Goal: Information Seeking & Learning: Find specific fact

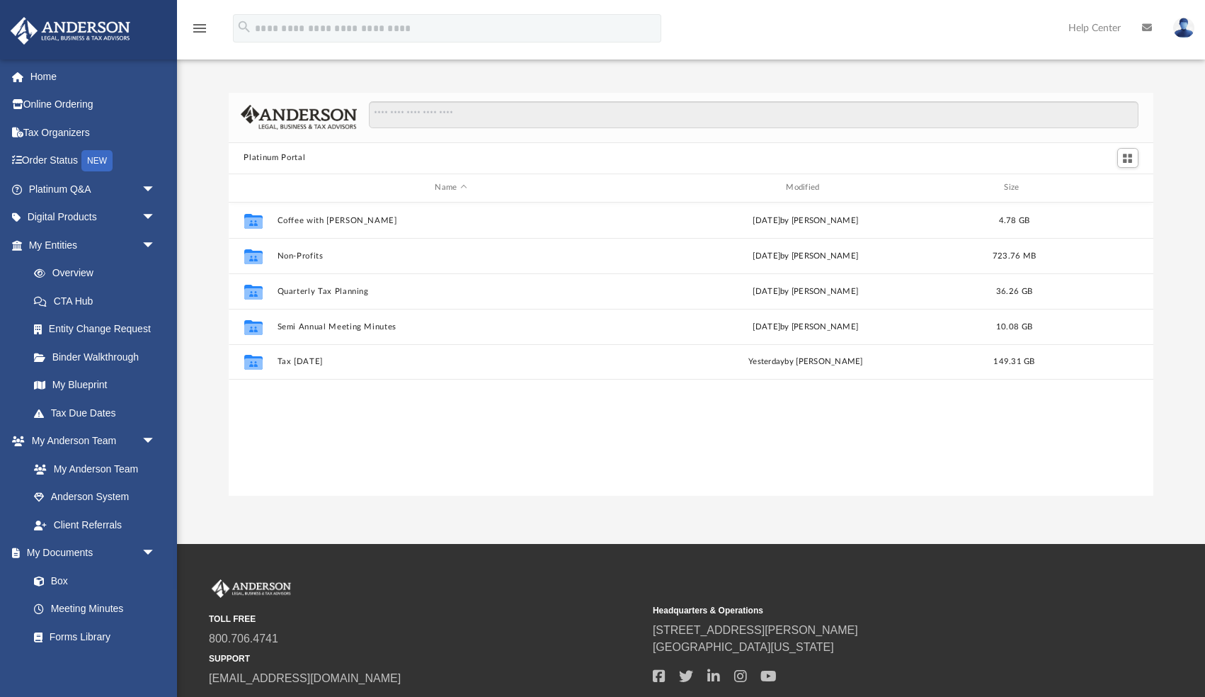
scroll to position [321, 924]
click at [83, 387] on link "My Blueprint" at bounding box center [98, 385] width 157 height 28
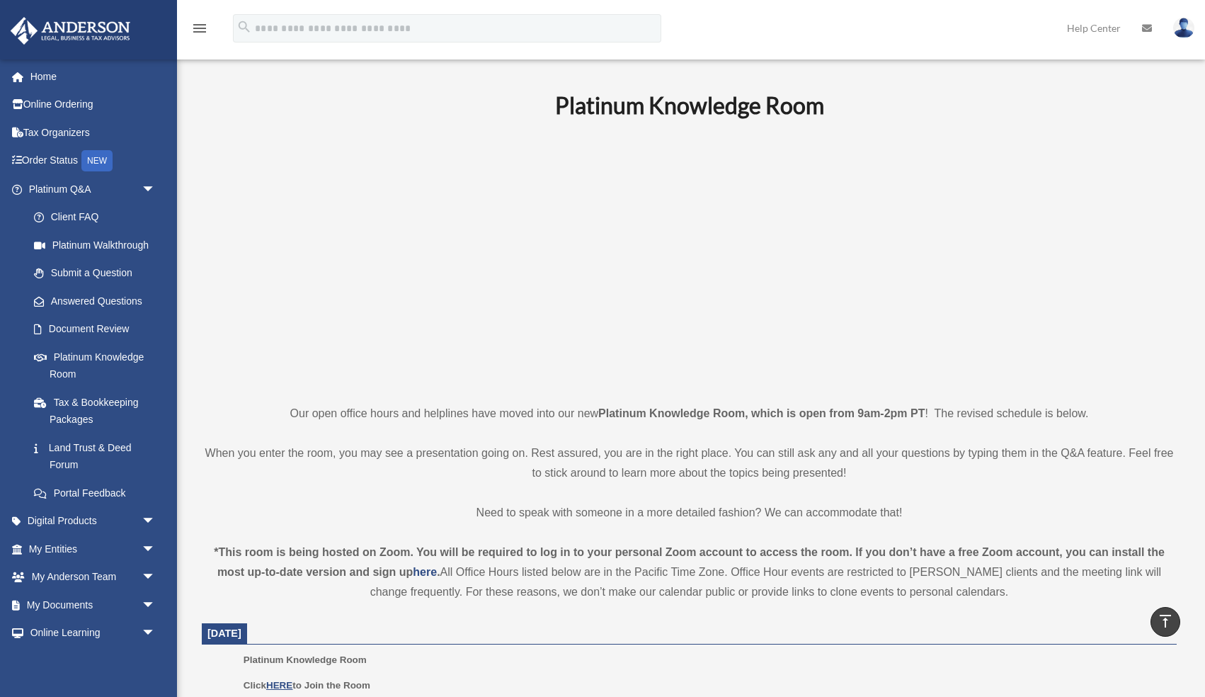
scroll to position [496, 0]
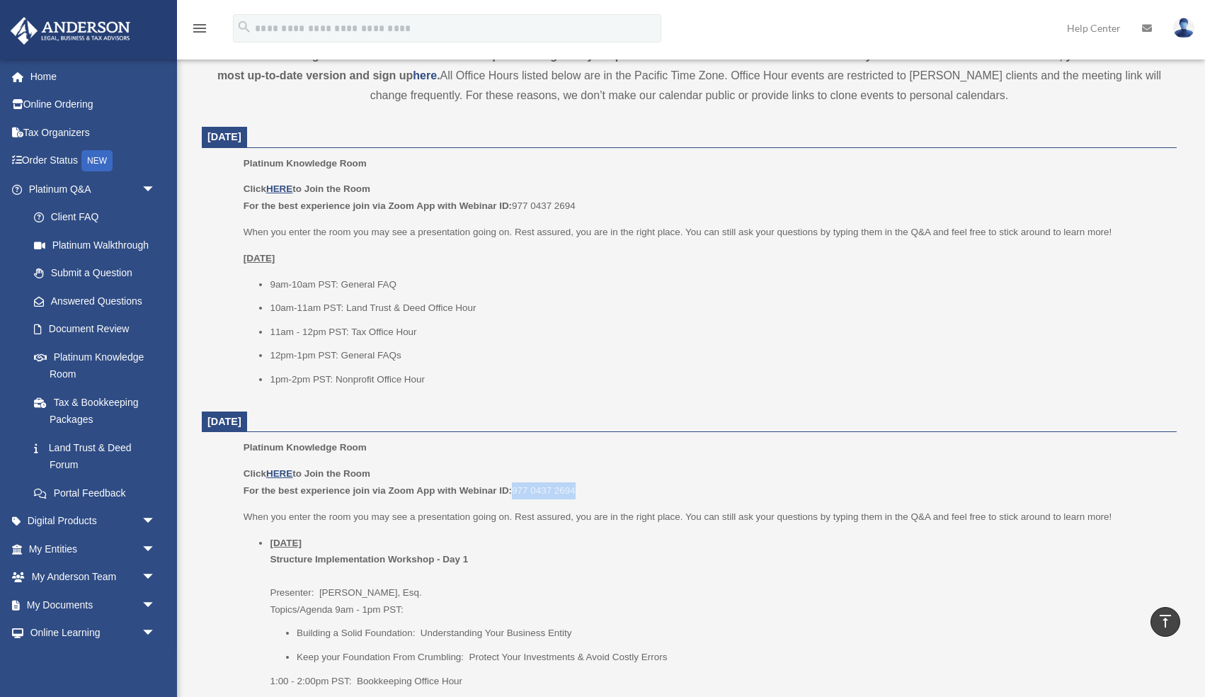
drag, startPoint x: 513, startPoint y: 491, endPoint x: 583, endPoint y: 485, distance: 70.4
click at [583, 485] on p "Click HERE to Join the Room For the best experience join via Zoom App with Webi…" at bounding box center [705, 481] width 923 height 33
copy p "977 0437 2694"
click at [637, 479] on p "Click HERE to Join the Room For the best experience join via Zoom App with Webi…" at bounding box center [705, 481] width 923 height 33
